Goal: Task Accomplishment & Management: Use online tool/utility

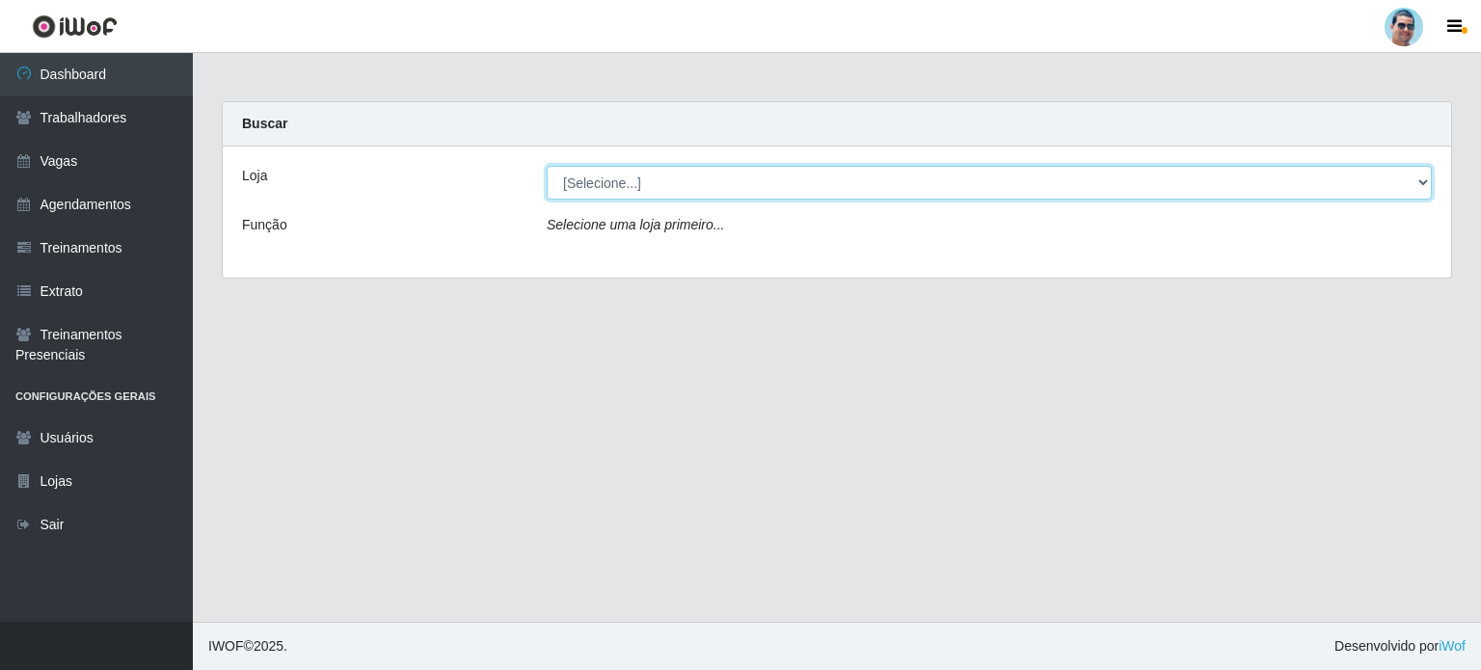
click at [586, 179] on select "[Selecione...] Mercadinho Extrabom" at bounding box center [989, 183] width 885 height 34
select select "175"
click at [547, 166] on select "[Selecione...] Mercadinho Extrabom" at bounding box center [989, 183] width 885 height 34
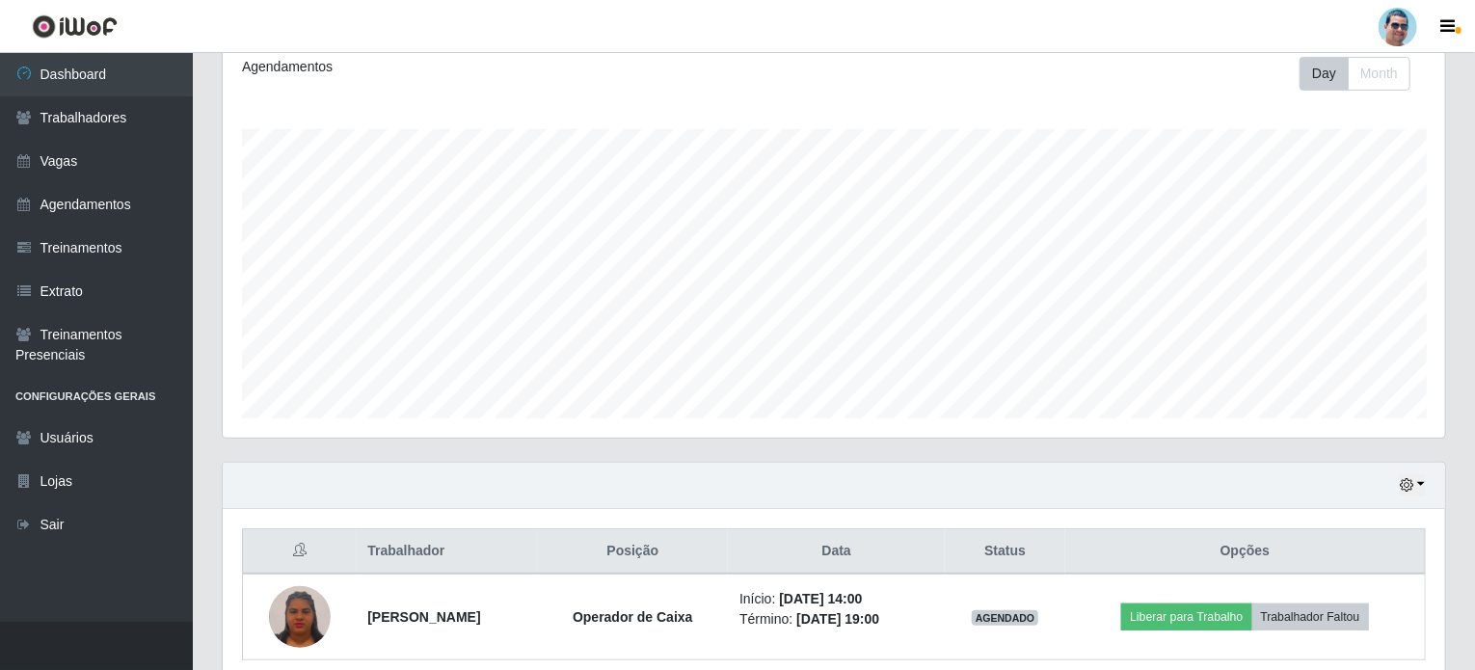
scroll to position [349, 0]
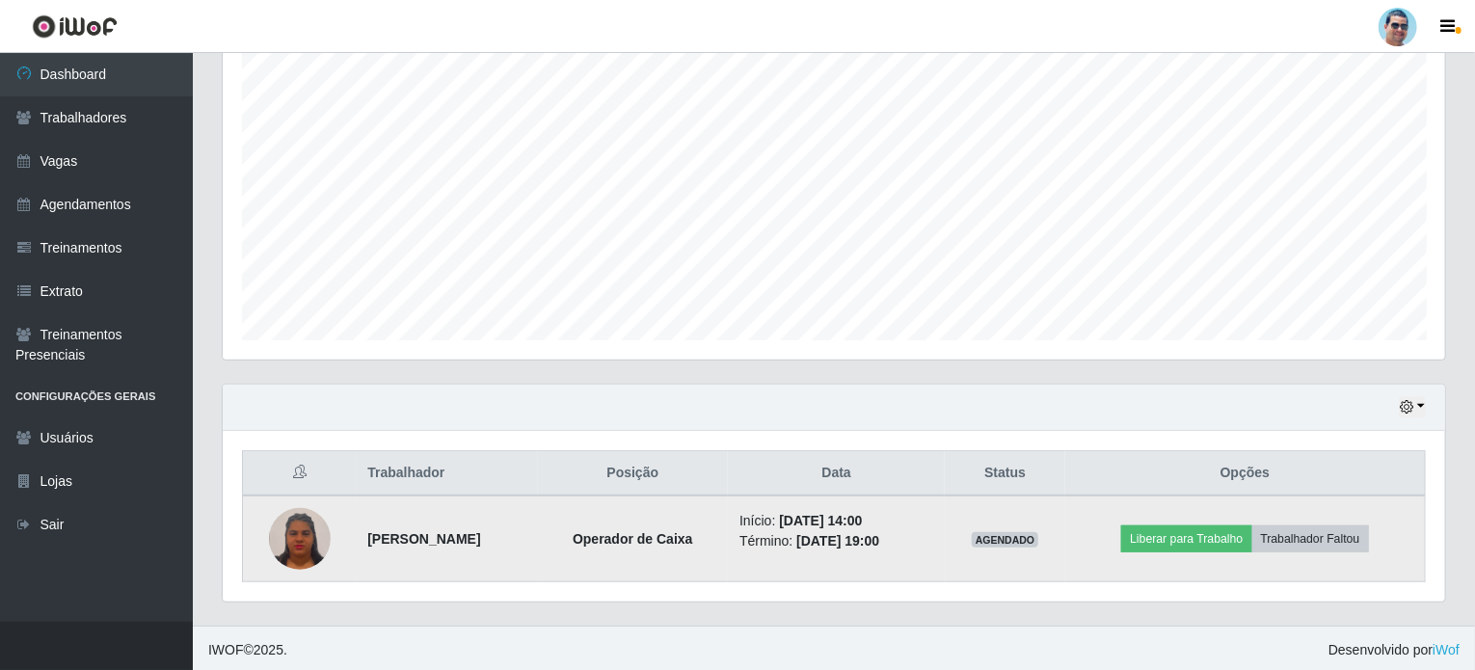
drag, startPoint x: 905, startPoint y: 514, endPoint x: 873, endPoint y: 514, distance: 32.8
click at [862, 514] on time "[DATE] 14:00" at bounding box center [820, 520] width 83 height 15
drag, startPoint x: 924, startPoint y: 543, endPoint x: 891, endPoint y: 539, distance: 33.0
click at [891, 539] on li "Término: [DATE] 19:00" at bounding box center [837, 541] width 194 height 20
drag, startPoint x: 912, startPoint y: 513, endPoint x: 790, endPoint y: 510, distance: 122.5
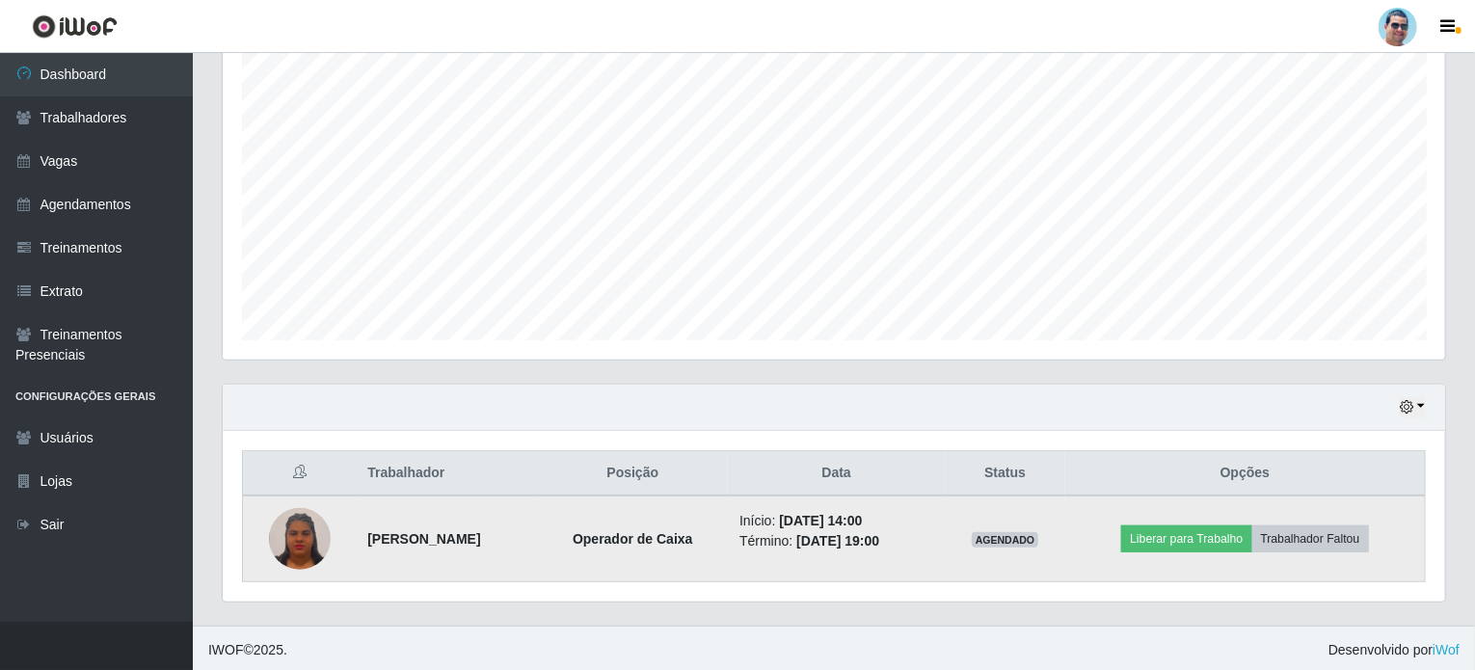
click at [790, 511] on li "Início: [DATE] 14:00" at bounding box center [837, 521] width 194 height 20
drag, startPoint x: 936, startPoint y: 542, endPoint x: 782, endPoint y: 510, distance: 157.5
click at [782, 511] on ul "Início: [DATE] 14:00 Término: [DATE] 19:00" at bounding box center [837, 531] width 194 height 41
click at [862, 513] on time "[DATE] 14:00" at bounding box center [820, 520] width 83 height 15
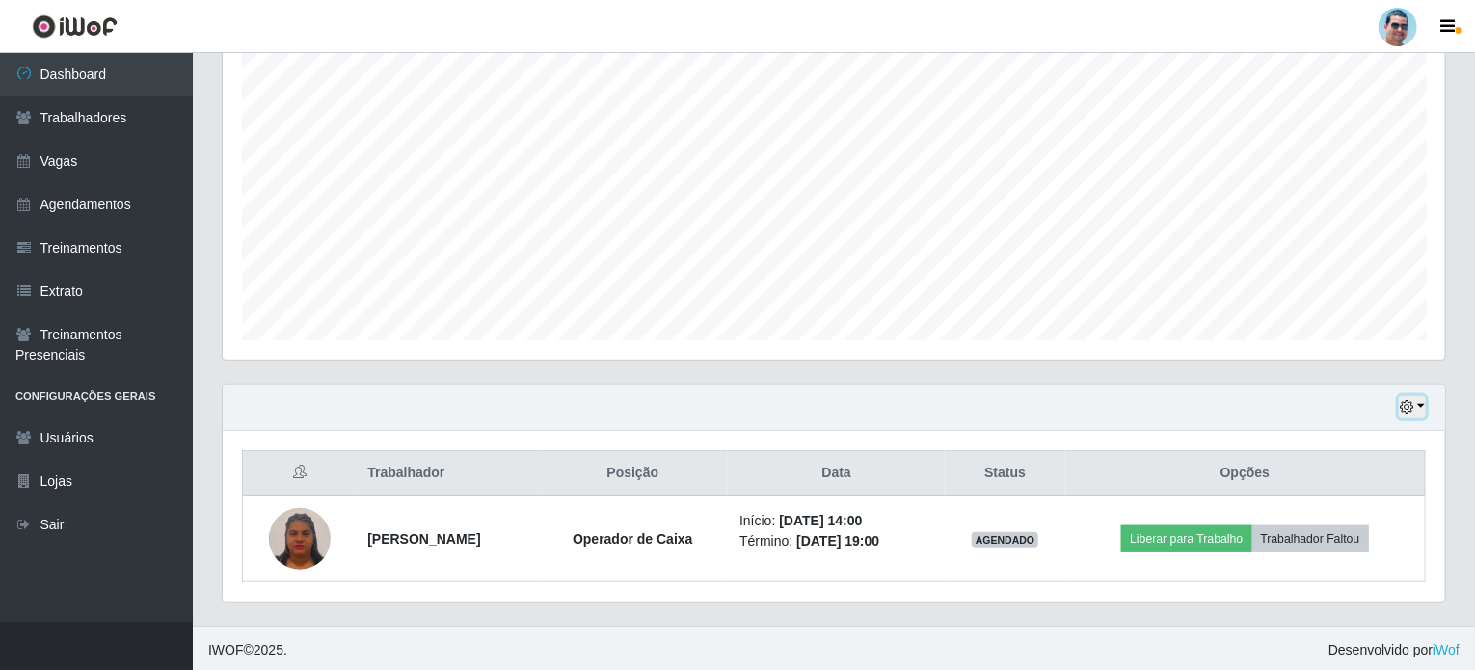
click at [1413, 400] on icon "button" at bounding box center [1407, 407] width 14 height 14
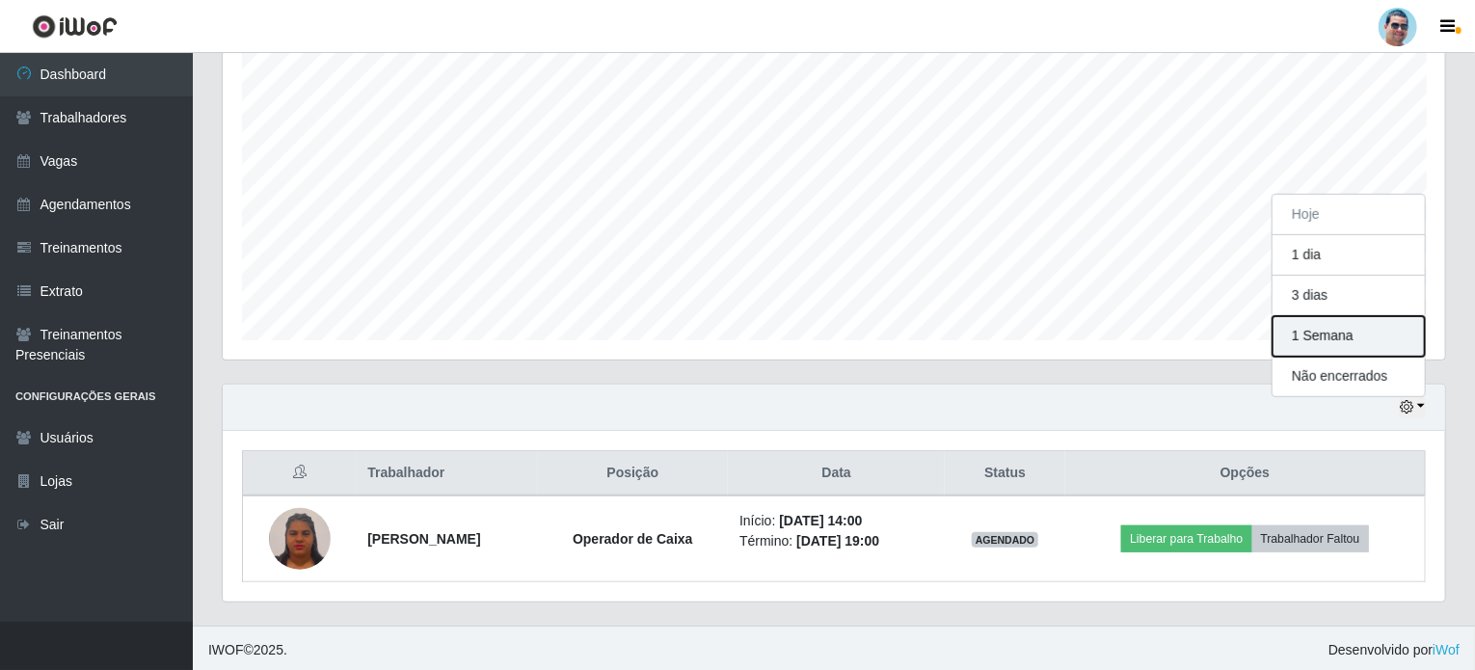
click at [1323, 321] on button "1 Semana" at bounding box center [1349, 336] width 152 height 41
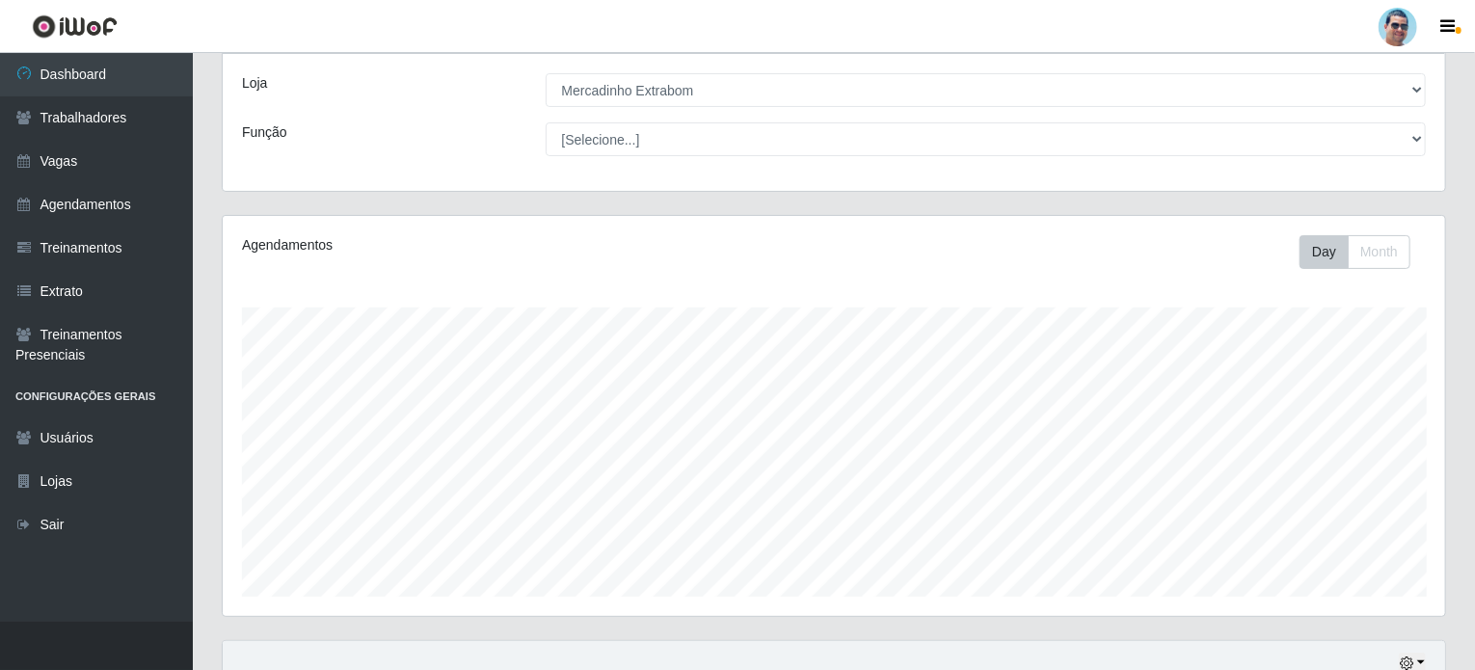
scroll to position [92, 0]
